Goal: Check status

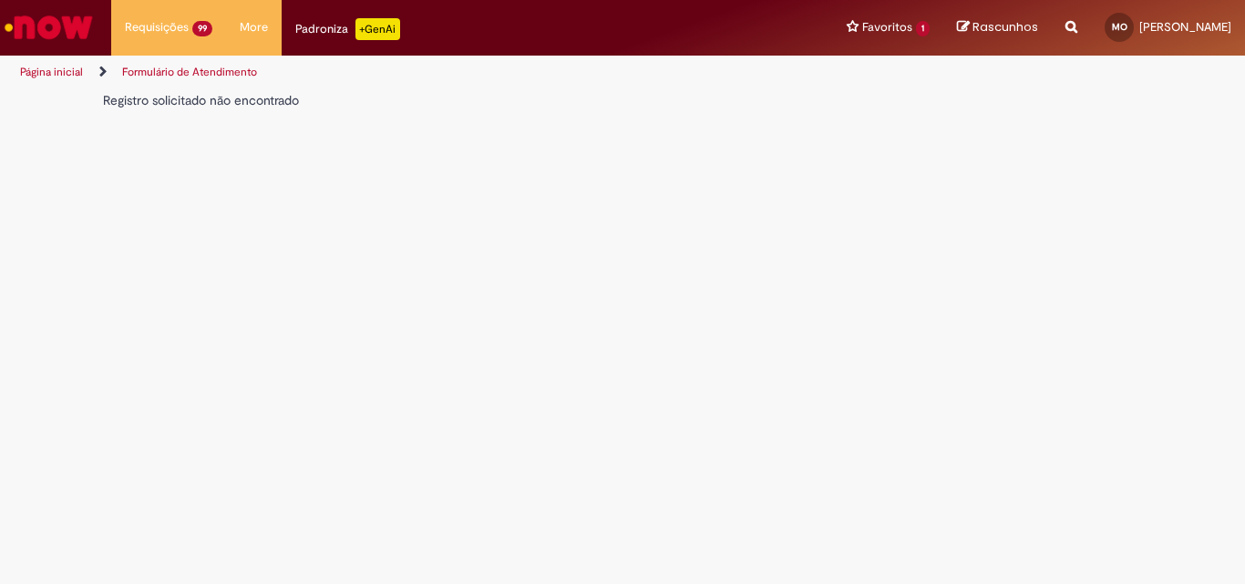
click at [199, 103] on div "Registro solicitado não encontrado" at bounding box center [489, 100] width 773 height 18
click at [225, 100] on div "Registro solicitado não encontrado" at bounding box center [489, 100] width 773 height 18
click at [264, 98] on div "Registro solicitado não encontrado" at bounding box center [489, 100] width 773 height 18
